Goal: Transaction & Acquisition: Purchase product/service

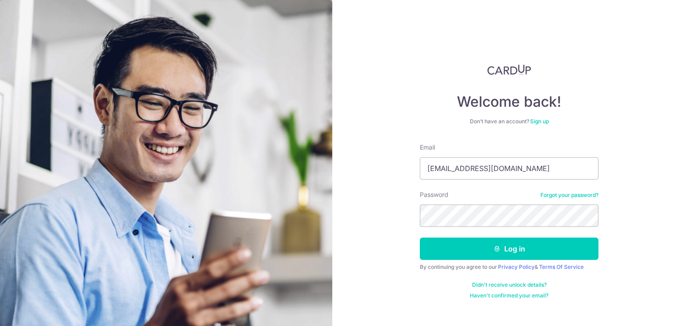
type input "[EMAIL_ADDRESS][DOMAIN_NAME]"
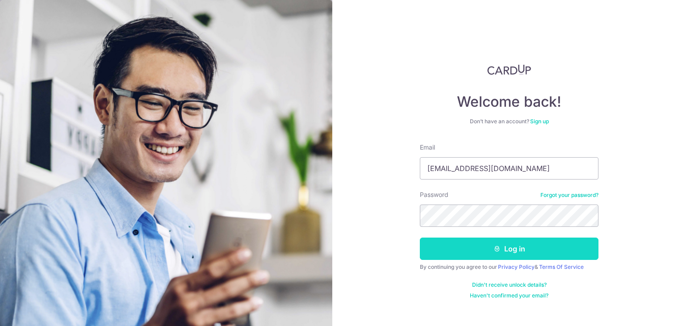
click at [446, 249] on button "Log in" at bounding box center [509, 249] width 179 height 22
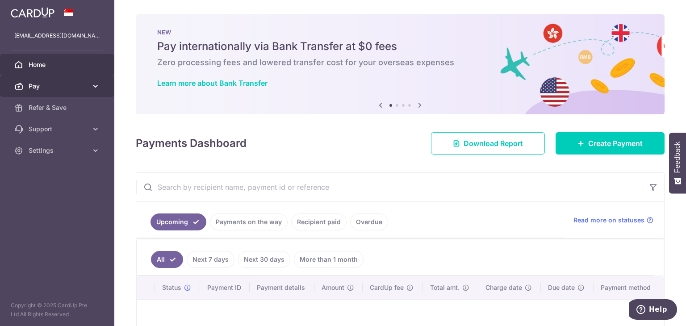
click at [71, 92] on link "Pay" at bounding box center [57, 86] width 114 height 21
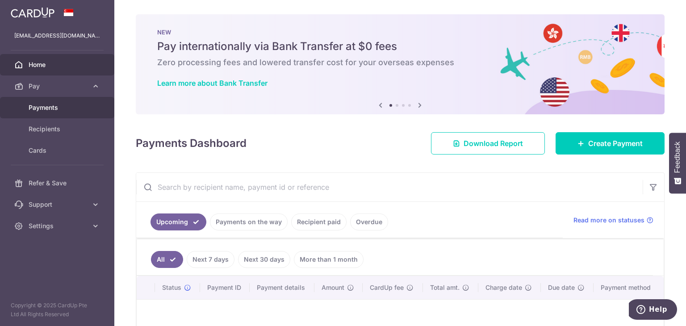
click at [62, 106] on span "Payments" at bounding box center [58, 107] width 59 height 9
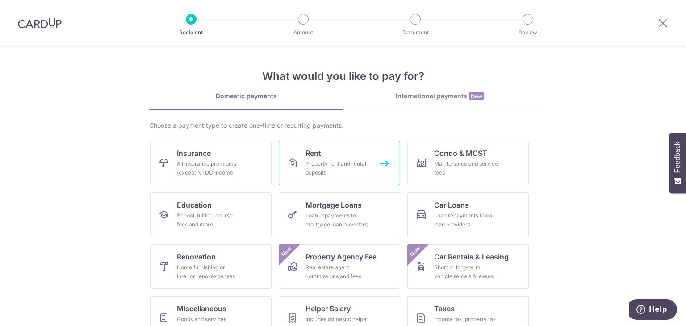
click at [369, 145] on link "Rent Property rent and rental deposits" at bounding box center [340, 163] width 122 height 45
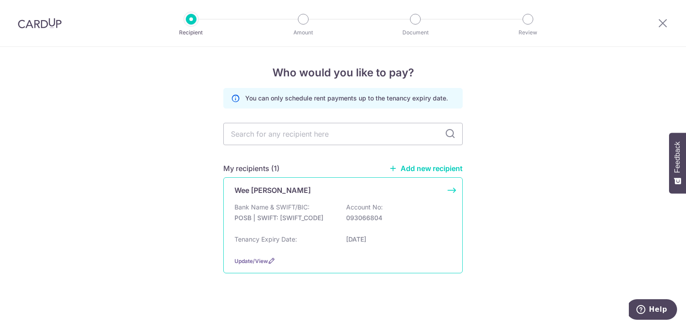
click at [361, 206] on p "Account No:" at bounding box center [364, 207] width 37 height 9
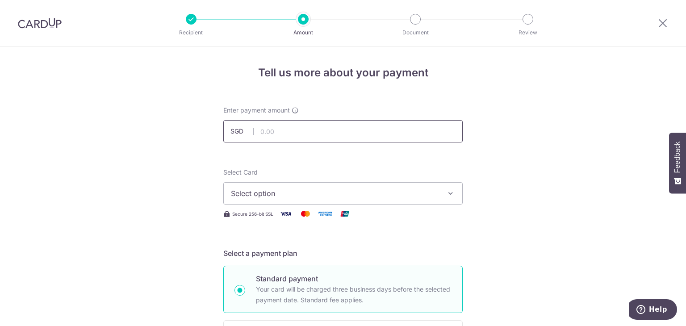
click at [413, 134] on input "text" at bounding box center [343, 131] width 240 height 22
type input "3,500.00"
click at [320, 195] on span "Select option" at bounding box center [335, 193] width 208 height 11
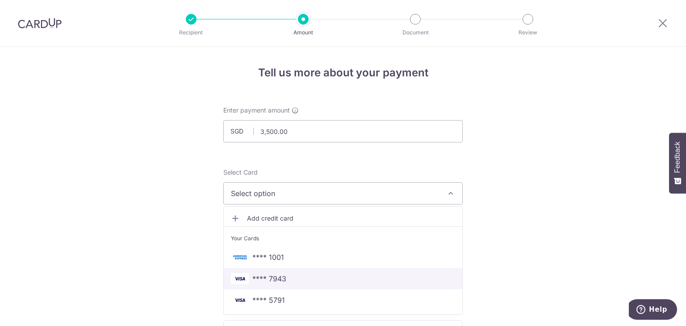
click at [275, 278] on span "**** 7943" at bounding box center [269, 278] width 34 height 11
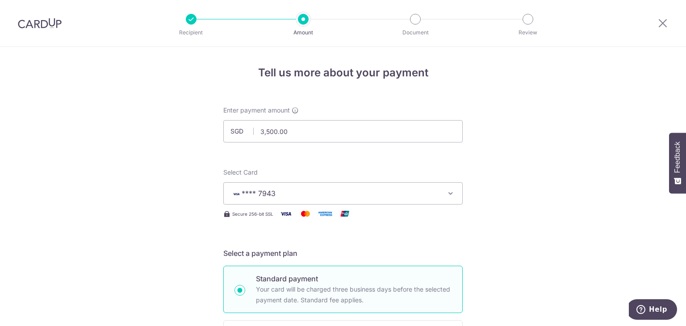
click at [448, 195] on icon "button" at bounding box center [450, 193] width 9 height 9
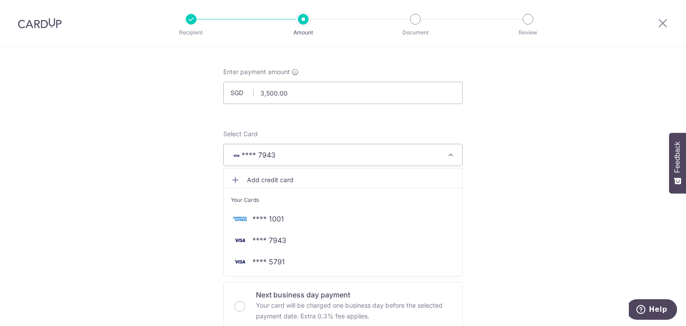
scroll to position [43, 0]
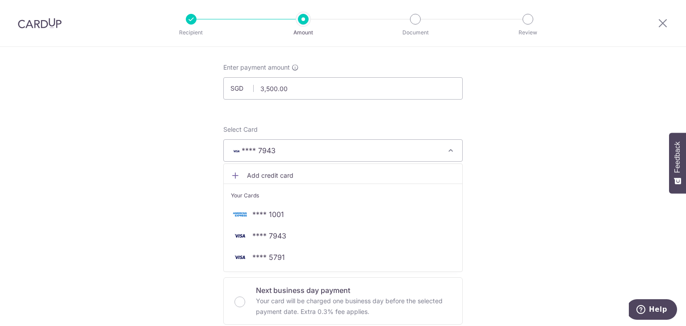
click at [280, 177] on span "Add credit card" at bounding box center [351, 175] width 208 height 9
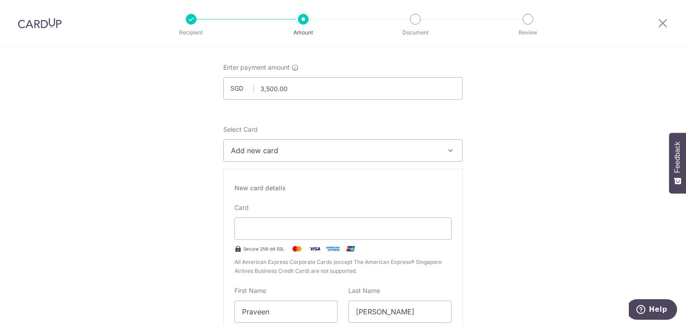
click at [449, 156] on button "Add new card" at bounding box center [343, 150] width 240 height 22
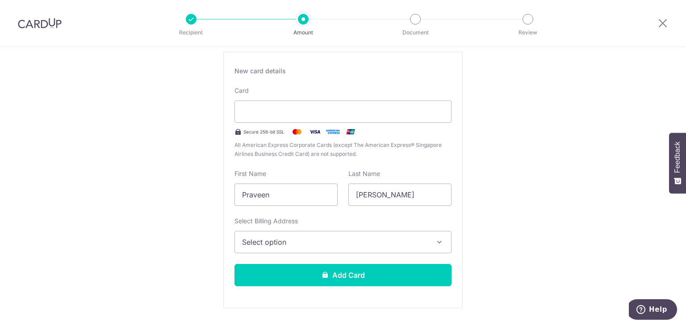
scroll to position [182, 0]
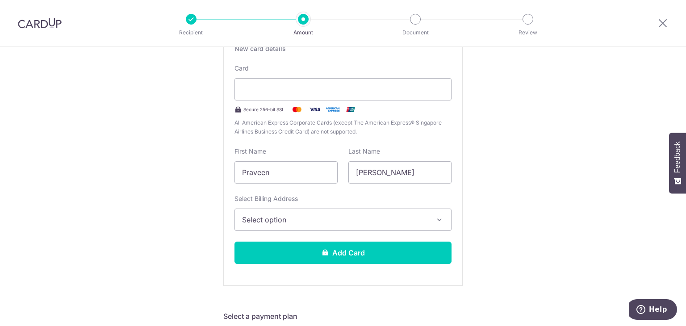
click at [425, 214] on span "Select option" at bounding box center [335, 219] width 186 height 11
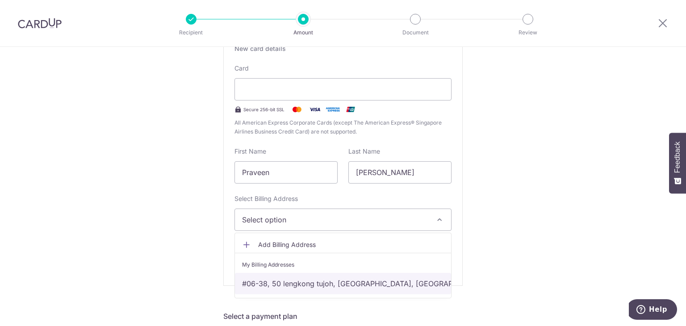
click at [329, 286] on link "#06-38, 50 lengkong tujoh, Singapore, Singapore-417398" at bounding box center [343, 283] width 216 height 21
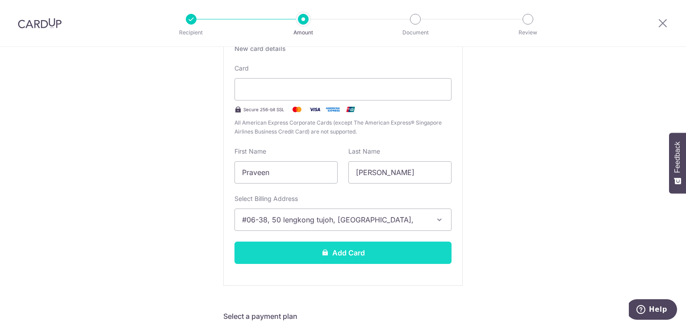
click at [403, 259] on button "Add Card" at bounding box center [343, 253] width 217 height 22
click at [324, 249] on icon at bounding box center [325, 252] width 7 height 7
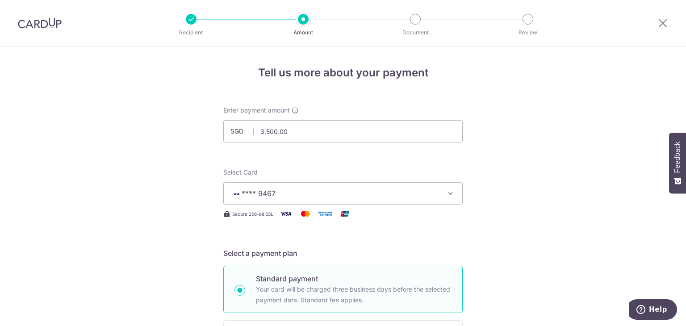
click at [185, 29] on p "Recipient" at bounding box center [191, 32] width 66 height 9
drag, startPoint x: 660, startPoint y: 25, endPoint x: 375, endPoint y: 56, distance: 286.4
click at [660, 25] on icon at bounding box center [663, 22] width 11 height 11
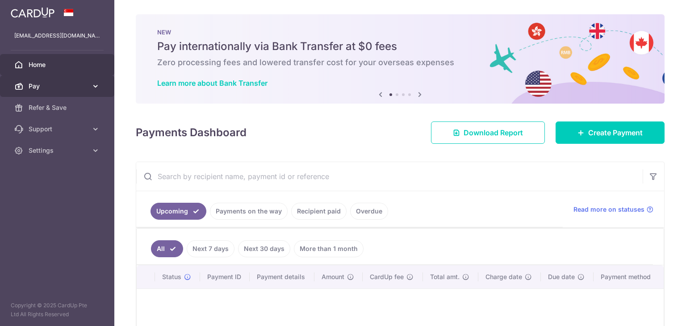
click at [66, 81] on link "Pay" at bounding box center [57, 86] width 114 height 21
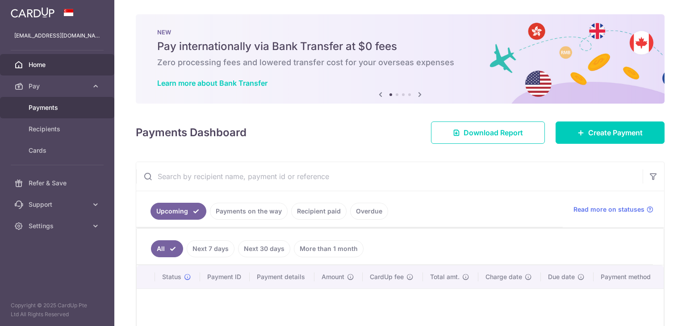
click at [52, 109] on span "Payments" at bounding box center [58, 107] width 59 height 9
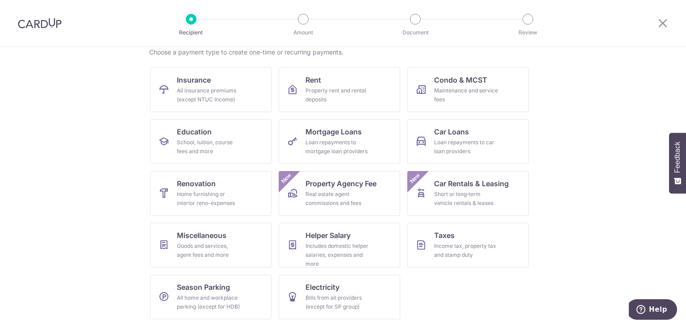
scroll to position [63, 0]
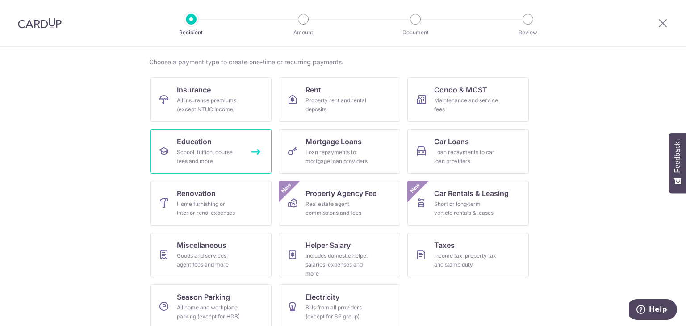
click at [238, 152] on div "School, tuition, course fees and more" at bounding box center [209, 157] width 64 height 18
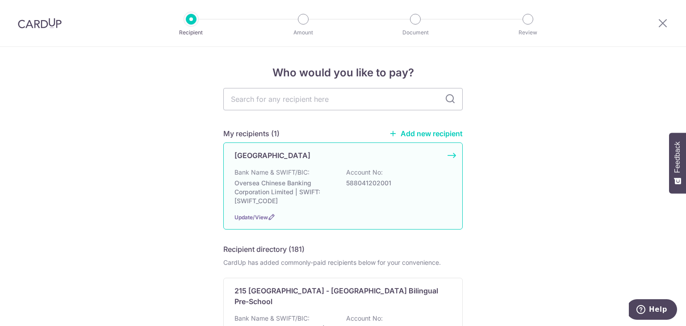
click at [446, 154] on div "[GEOGRAPHIC_DATA] Bank Name & SWIFT/BIC: Oversea Chinese Banking Corporation Li…" at bounding box center [343, 186] width 240 height 87
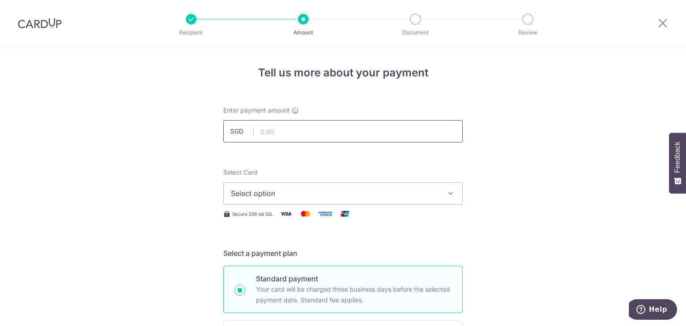
click at [380, 137] on input "text" at bounding box center [343, 131] width 240 height 22
click at [257, 127] on input "text" at bounding box center [343, 131] width 240 height 22
paste input "2452.50"
type input "2,452.50"
click at [262, 189] on span "Select option" at bounding box center [335, 193] width 208 height 11
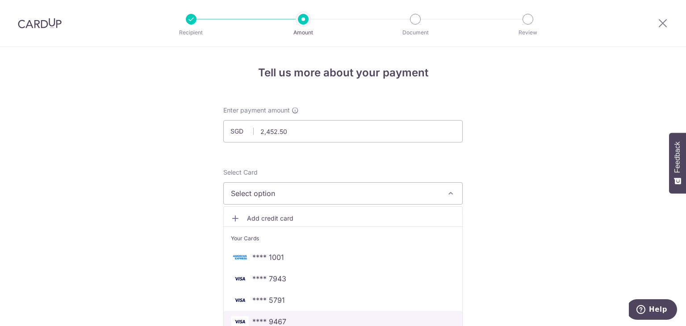
click at [258, 321] on span "**** 9467" at bounding box center [269, 321] width 34 height 11
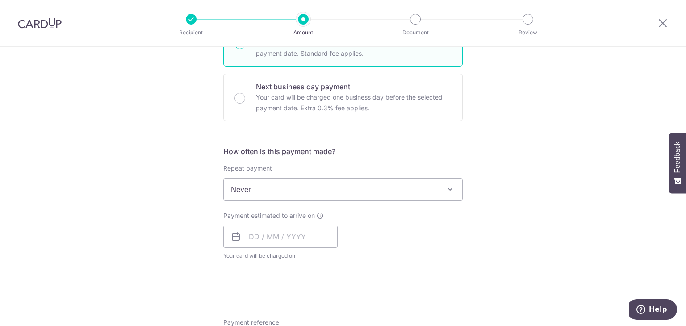
scroll to position [249, 0]
click at [306, 231] on input "text" at bounding box center [280, 234] width 114 height 22
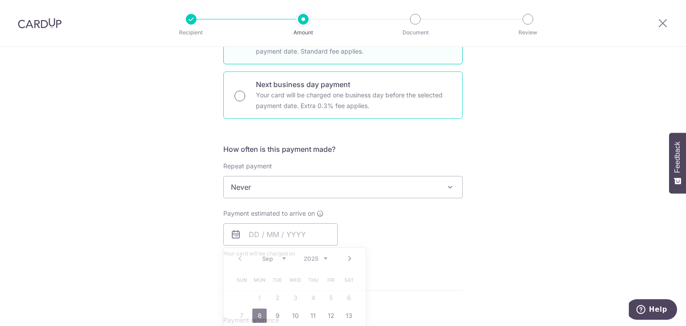
click at [242, 97] on input "Next business day payment Your card will be charged one business day before the…" at bounding box center [240, 96] width 11 height 11
radio input "true"
click at [279, 231] on input "text" at bounding box center [280, 234] width 114 height 22
click at [327, 295] on link "5" at bounding box center [331, 298] width 14 height 14
type input "[DATE]"
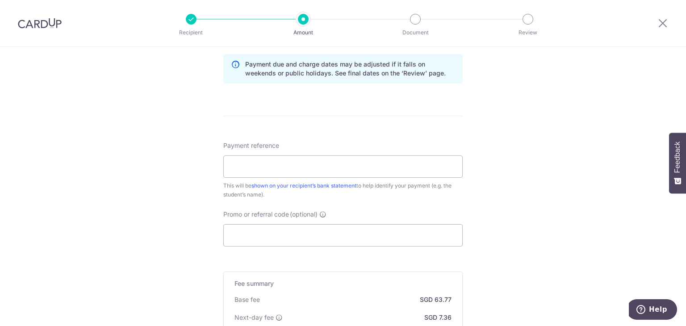
scroll to position [483, 0]
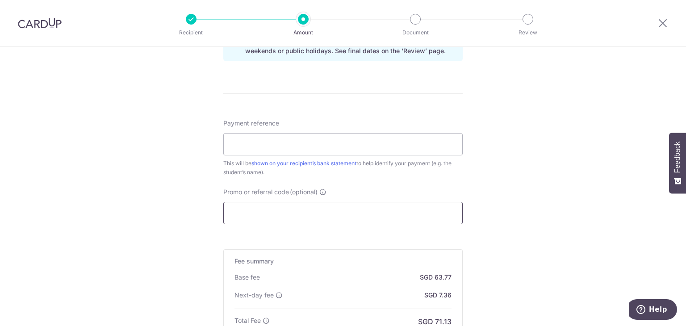
click at [233, 218] on input "Promo or referral code (optional)" at bounding box center [343, 213] width 240 height 22
paste input "SN2409240795"
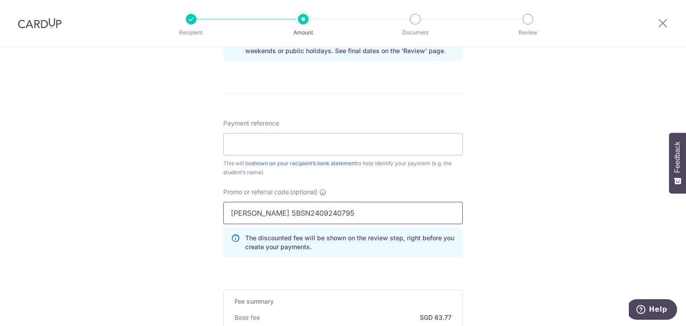
type input "[PERSON_NAME] 5B SN2409240795"
drag, startPoint x: 323, startPoint y: 214, endPoint x: 212, endPoint y: 204, distance: 111.7
click at [212, 204] on div "Tell us more about your payment Enter payment amount SGD 2,452.50 2452.50 Selec…" at bounding box center [343, 28] width 686 height 929
click at [253, 151] on input "Payment reference" at bounding box center [343, 144] width 240 height 22
paste input "[PERSON_NAME] 5B SN2409240795"
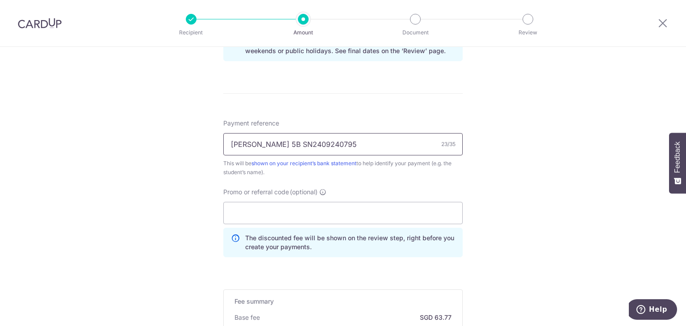
type input "[PERSON_NAME] 5B SN2409240795"
click at [500, 194] on div "Tell us more about your payment Enter payment amount SGD 2,452.50 2452.50 Selec…" at bounding box center [343, 28] width 686 height 929
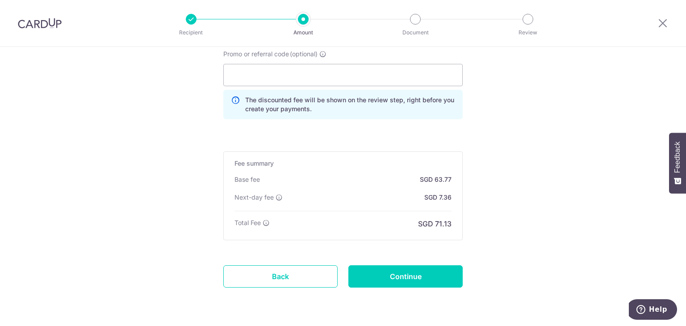
scroll to position [643, 0]
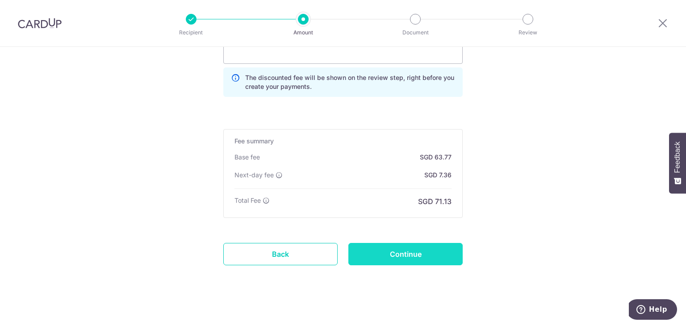
click at [451, 255] on input "Continue" at bounding box center [406, 254] width 114 height 22
type input "Create Schedule"
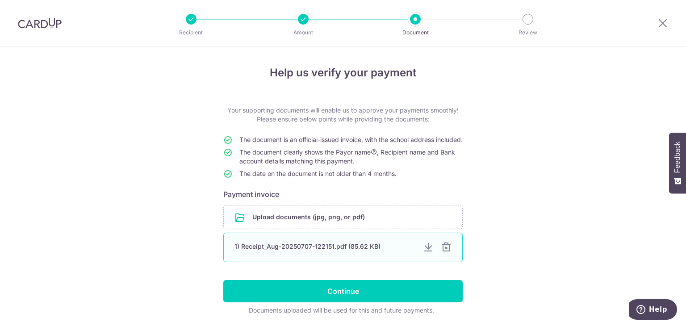
click at [446, 251] on div at bounding box center [446, 247] width 11 height 11
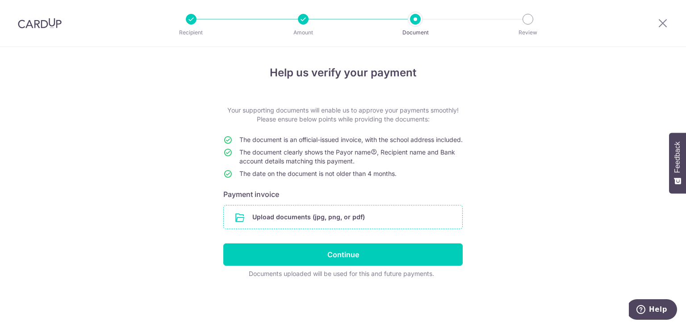
click at [401, 229] on input "file" at bounding box center [343, 217] width 239 height 23
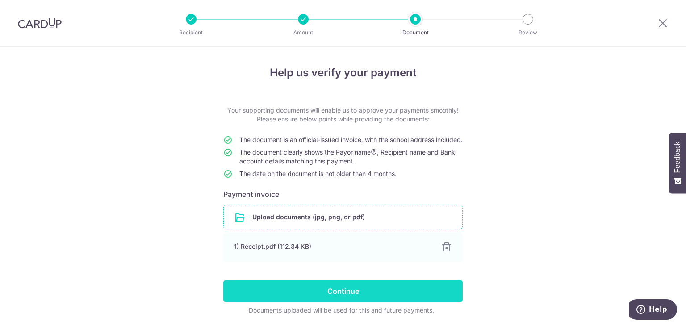
click at [341, 299] on input "Continue" at bounding box center [343, 291] width 240 height 22
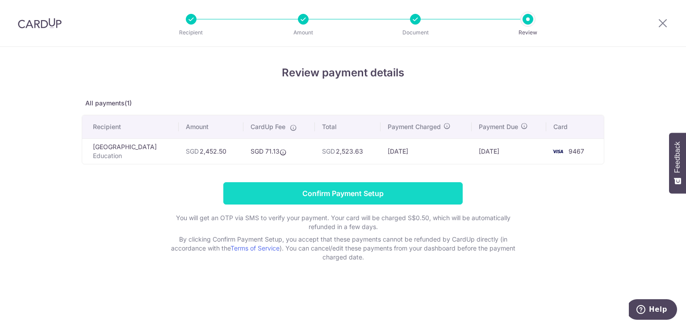
click at [399, 189] on input "Confirm Payment Setup" at bounding box center [343, 193] width 240 height 22
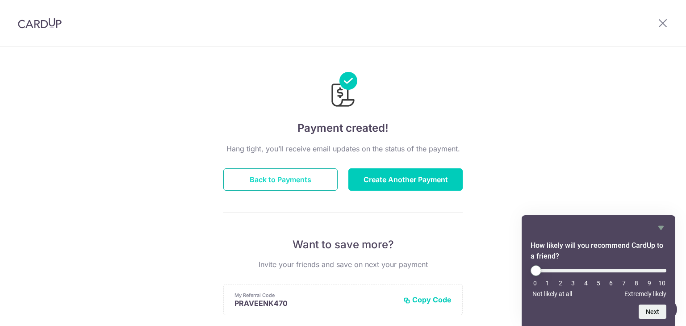
click at [258, 177] on button "Back to Payments" at bounding box center [280, 179] width 114 height 22
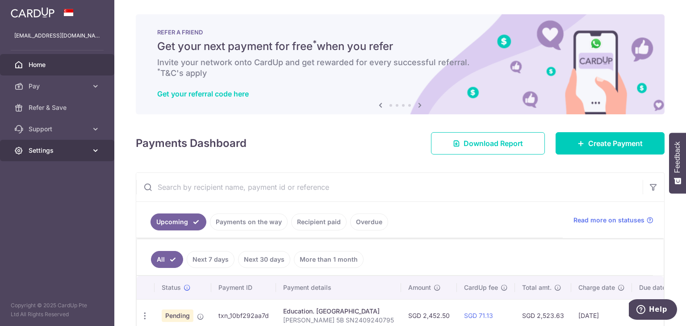
click at [95, 156] on link "Settings" at bounding box center [57, 150] width 114 height 21
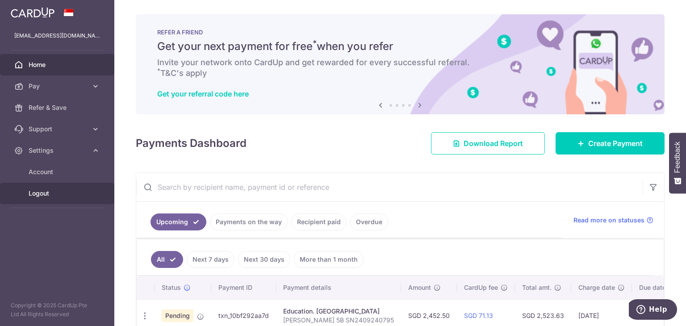
click at [44, 190] on span "Logout" at bounding box center [58, 193] width 59 height 9
